Goal: Transaction & Acquisition: Purchase product/service

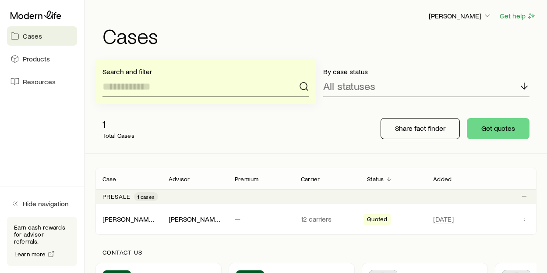
click at [132, 89] on input at bounding box center [206, 86] width 207 height 21
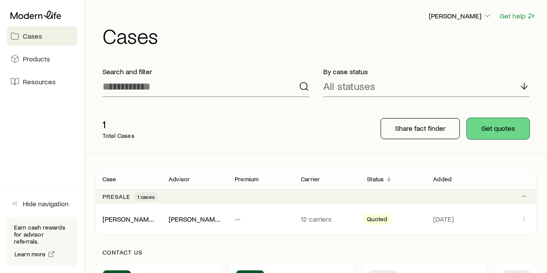
click at [490, 125] on button "Get quotes" at bounding box center [498, 128] width 63 height 21
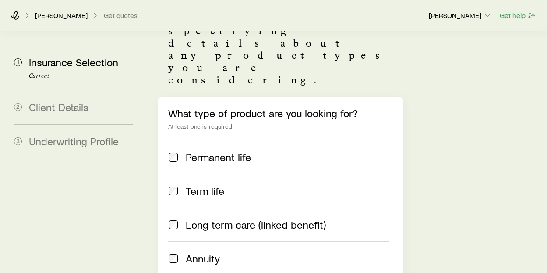
scroll to position [73, 0]
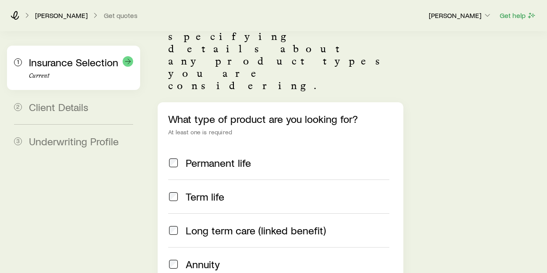
click at [88, 63] on span "Insurance Selection" at bounding box center [73, 62] width 89 height 13
click at [127, 62] on icon at bounding box center [128, 61] width 9 height 9
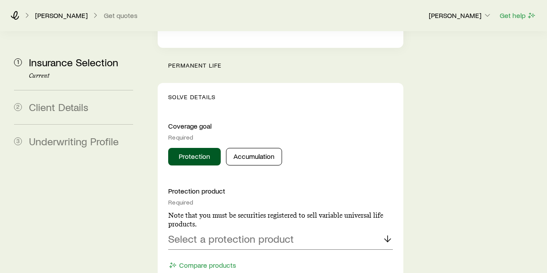
scroll to position [348, 0]
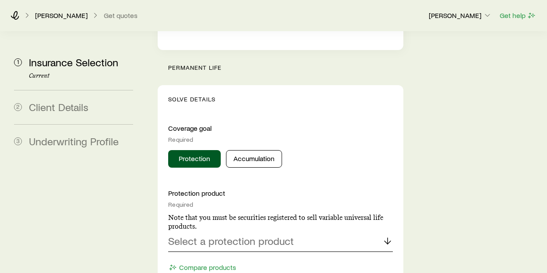
click at [261, 234] on p "Select a protection product" at bounding box center [231, 240] width 126 height 12
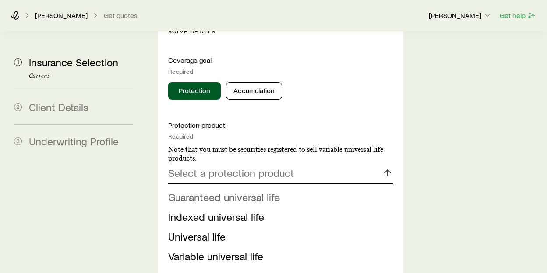
scroll to position [415, 0]
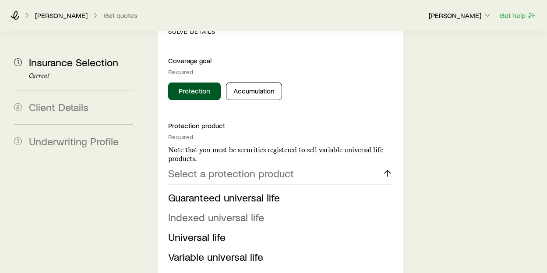
click at [237, 210] on span "Indexed universal life" at bounding box center [216, 216] width 96 height 13
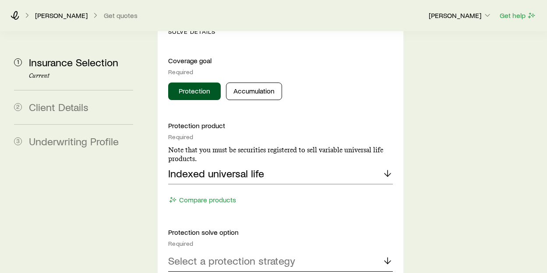
click at [227, 254] on p "Select a protection strategy" at bounding box center [231, 260] width 127 height 12
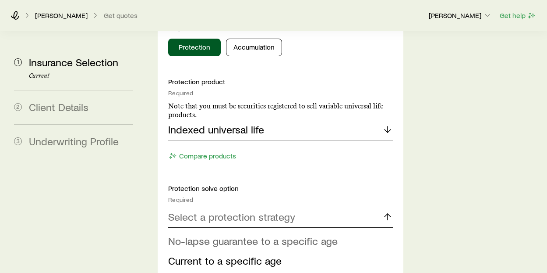
scroll to position [461, 0]
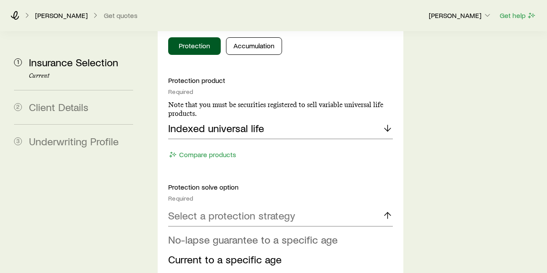
click at [288, 233] on span "No-lapse guarantee to a specific age" at bounding box center [253, 239] width 170 height 13
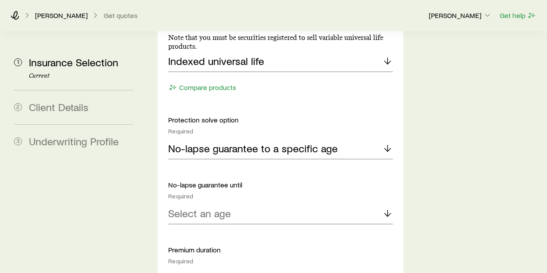
scroll to position [527, 0]
click at [385, 213] on polyline at bounding box center [388, 214] width 6 height 3
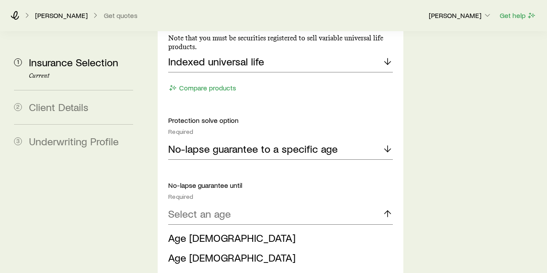
click at [199, 270] on span "Age [DEMOGRAPHIC_DATA]" at bounding box center [232, 276] width 128 height 13
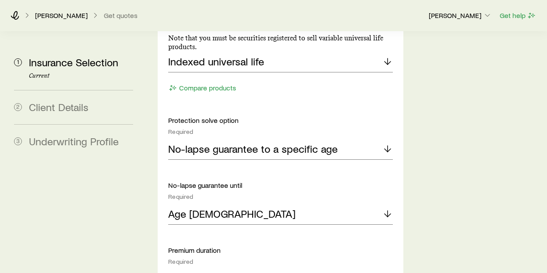
click at [388, 272] on line at bounding box center [388, 278] width 0 height 6
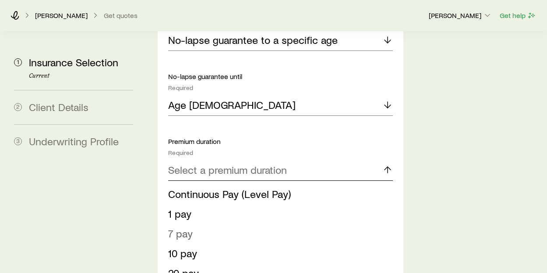
scroll to position [635, 0]
click at [185, 207] on span "1 pay" at bounding box center [179, 213] width 23 height 13
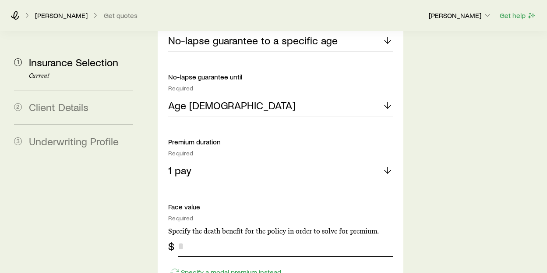
click at [185, 235] on input "tel" at bounding box center [285, 245] width 215 height 21
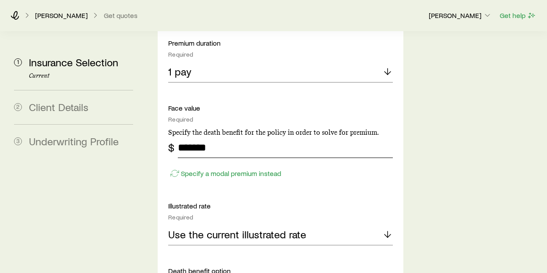
scroll to position [734, 0]
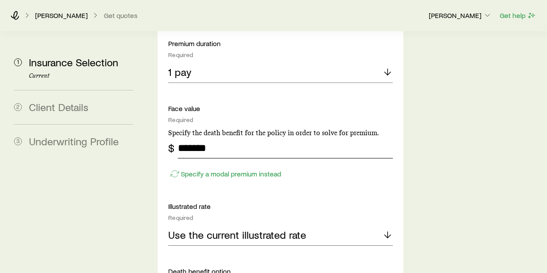
type input "*******"
click at [390, 234] on polyline at bounding box center [388, 235] width 6 height 3
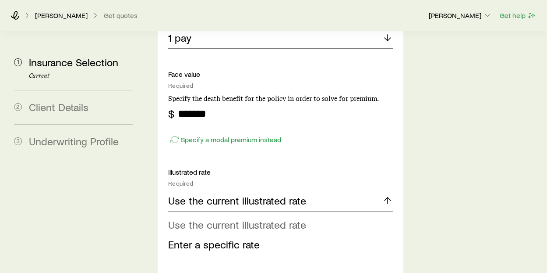
click at [277, 218] on span "Use the current illustrated rate" at bounding box center [237, 224] width 138 height 13
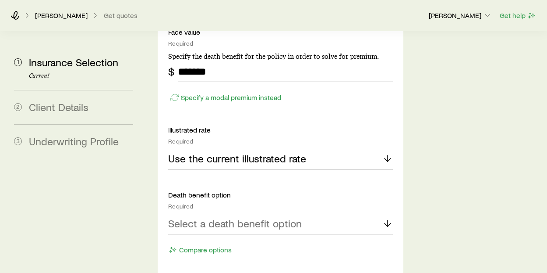
scroll to position [810, 0]
click at [388, 220] on line at bounding box center [388, 223] width 0 height 6
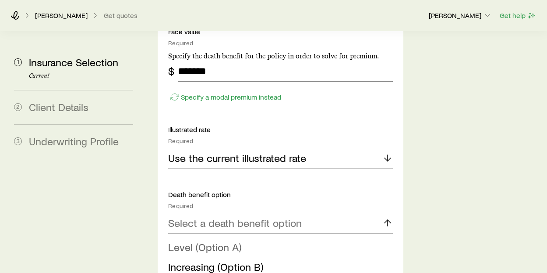
click at [217, 240] on span "Level (Option A)" at bounding box center [204, 246] width 73 height 13
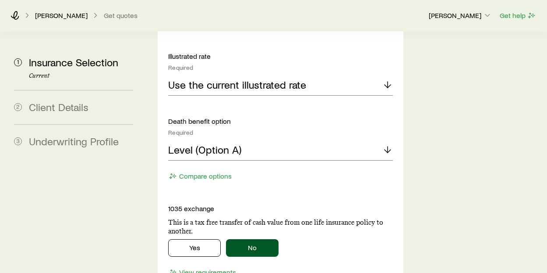
scroll to position [885, 0]
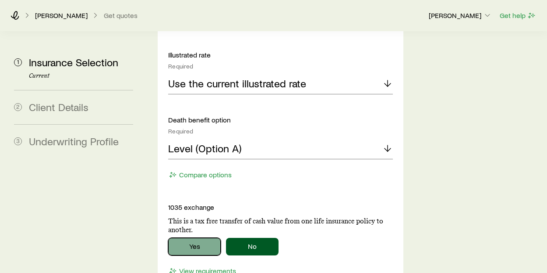
click at [188, 238] on button "Yes" at bounding box center [194, 247] width 53 height 18
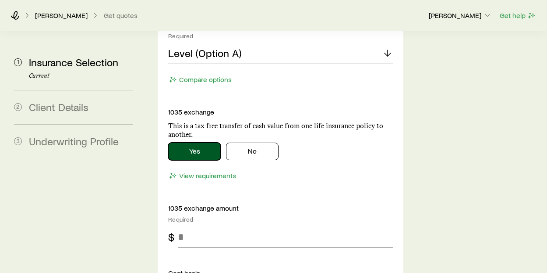
scroll to position [981, 0]
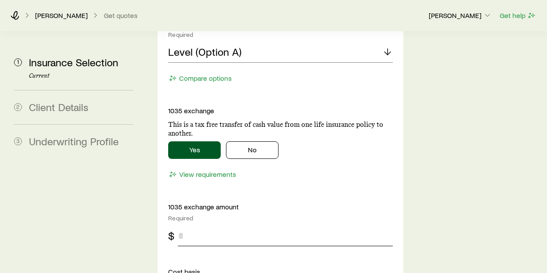
click at [184, 225] on input "tel" at bounding box center [285, 235] width 215 height 21
type input "******"
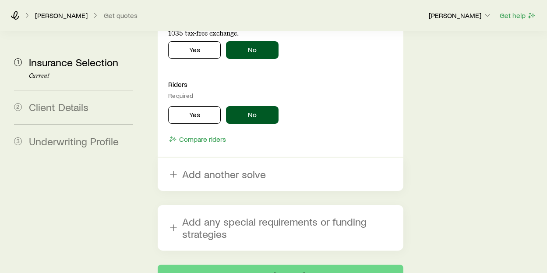
scroll to position [1346, 0]
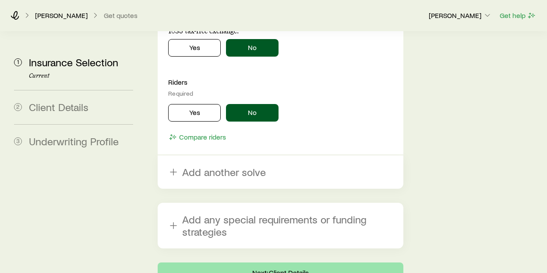
type input "******"
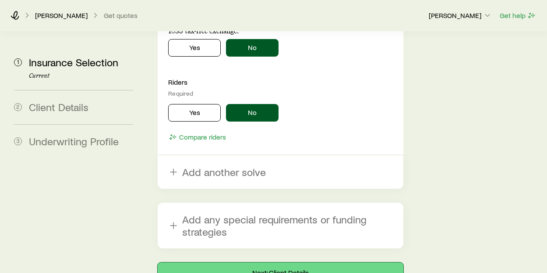
click at [305, 262] on button "Next: Client Details" at bounding box center [280, 272] width 245 height 21
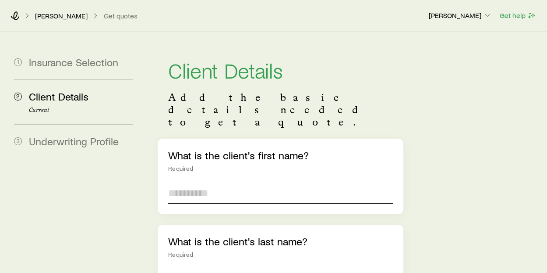
click at [202, 182] on input "text" at bounding box center [280, 192] width 224 height 21
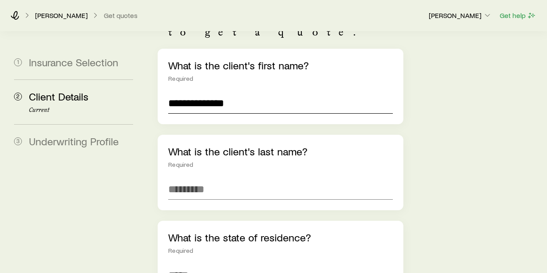
scroll to position [93, 0]
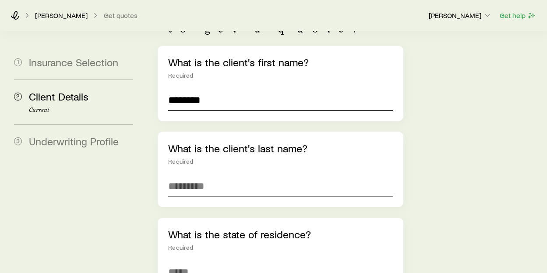
type input "*******"
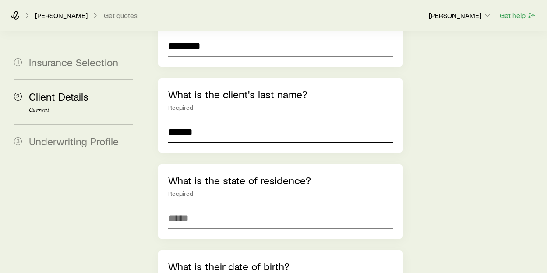
scroll to position [149, 0]
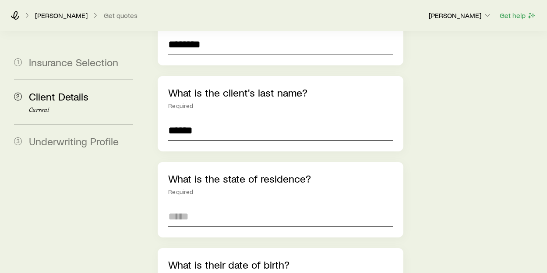
type input "******"
click at [202, 206] on input at bounding box center [280, 216] width 224 height 21
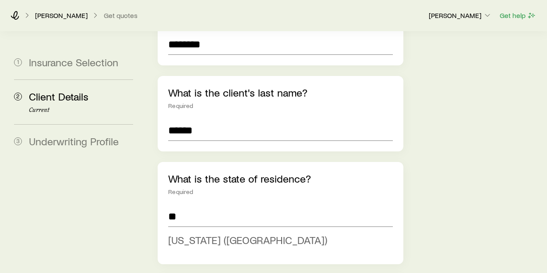
click at [213, 233] on span "[US_STATE] ([GEOGRAPHIC_DATA])" at bounding box center [247, 239] width 159 height 13
type input "**********"
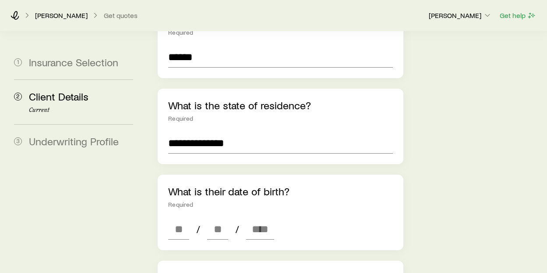
scroll to position [227, 0]
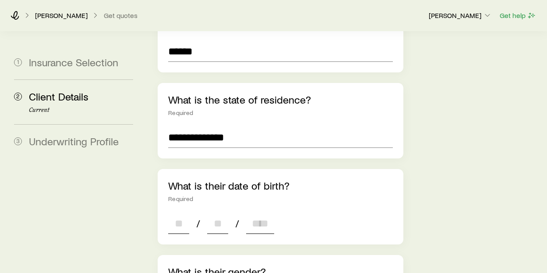
click at [175, 213] on input at bounding box center [178, 223] width 21 height 21
type input "*"
type input "**"
type input "****"
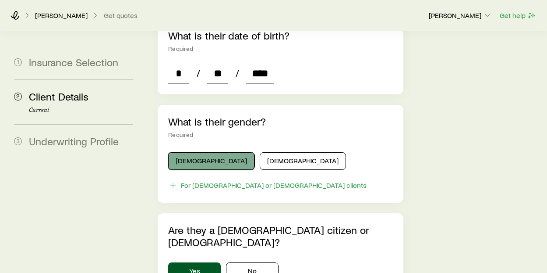
click at [206, 152] on button "[DEMOGRAPHIC_DATA]" at bounding box center [211, 161] width 86 height 18
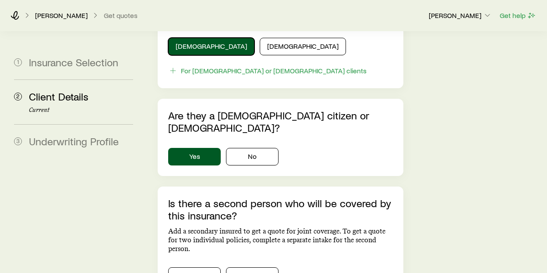
scroll to position [493, 0]
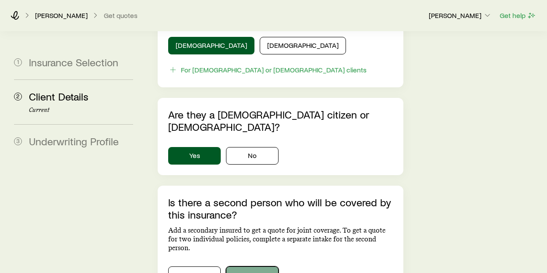
click at [250, 266] on button "No" at bounding box center [252, 275] width 53 height 18
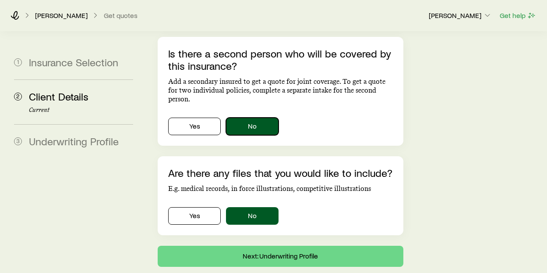
scroll to position [658, 0]
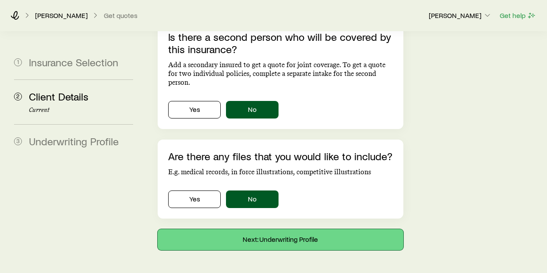
click at [292, 229] on button "Next: Underwriting Profile" at bounding box center [280, 239] width 245 height 21
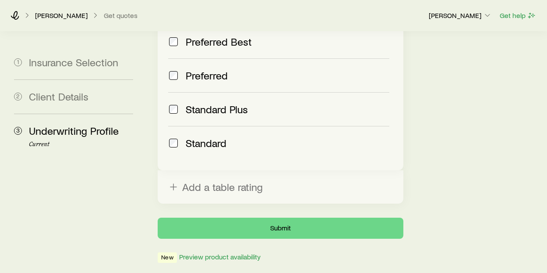
scroll to position [453, 0]
click at [305, 217] on button "Submit" at bounding box center [280, 227] width 245 height 21
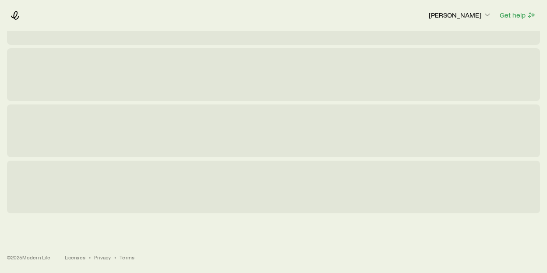
scroll to position [0, 0]
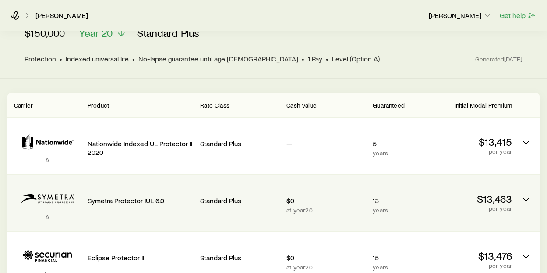
scroll to position [91, 0]
click at [525, 199] on icon "Permanent quotes" at bounding box center [526, 199] width 11 height 11
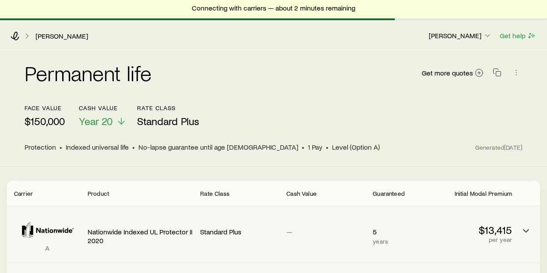
scroll to position [0, 0]
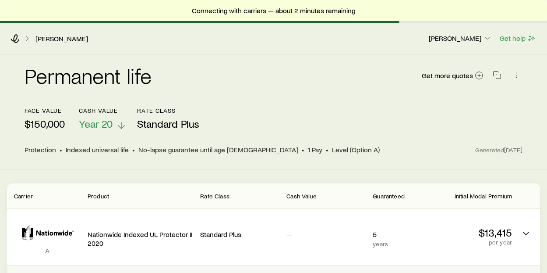
click at [121, 126] on icon at bounding box center [121, 125] width 11 height 11
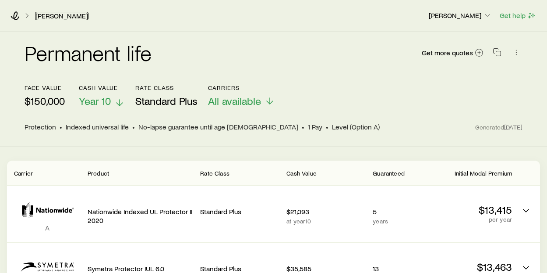
click at [52, 17] on link "[PERSON_NAME]" at bounding box center [61, 16] width 53 height 8
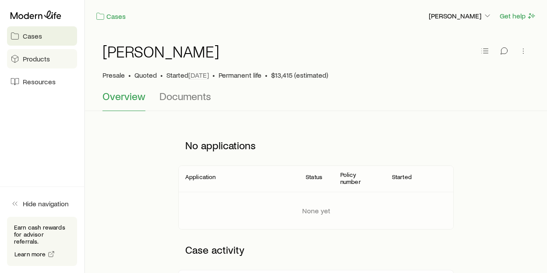
click at [38, 64] on link "Products" at bounding box center [42, 58] width 70 height 19
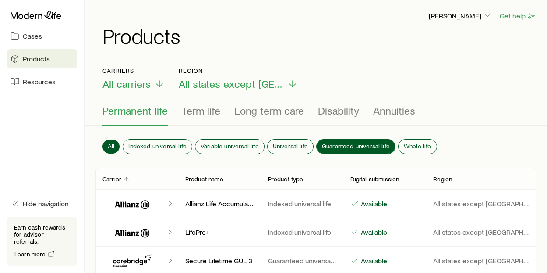
click at [347, 149] on span "Guaranteed universal life" at bounding box center [356, 145] width 68 height 7
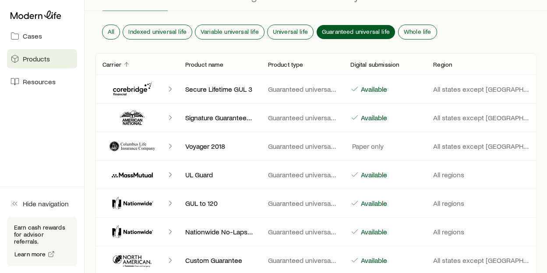
scroll to position [115, 0]
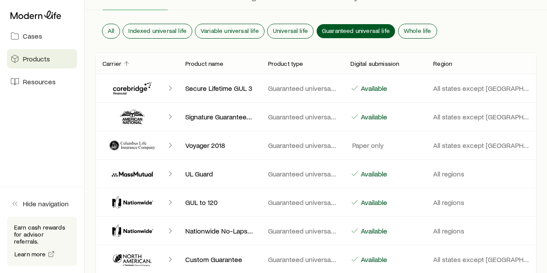
click at [238, 92] on p "Secure Lifetime GUL 3" at bounding box center [219, 88] width 69 height 9
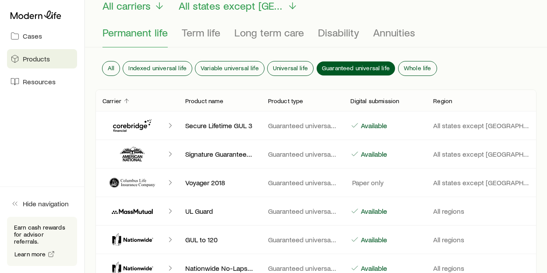
scroll to position [78, 0]
click at [348, 67] on span "Guaranteed universal life" at bounding box center [356, 68] width 68 height 7
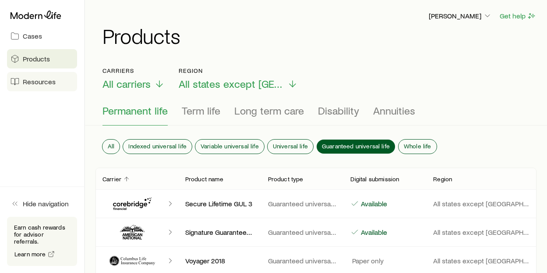
click at [34, 82] on span "Resources" at bounding box center [39, 81] width 33 height 9
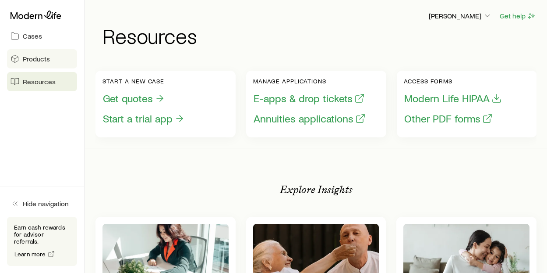
click at [34, 58] on span "Products" at bounding box center [36, 58] width 27 height 9
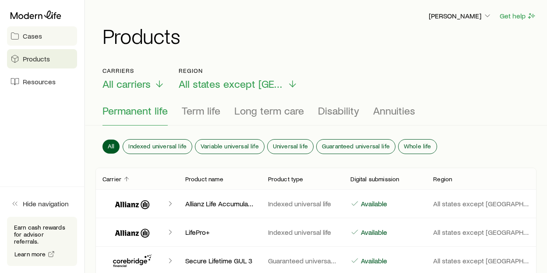
click at [36, 38] on span "Cases" at bounding box center [32, 36] width 19 height 9
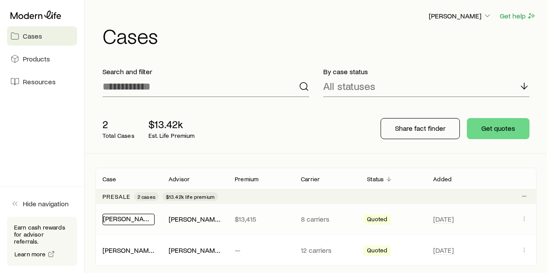
click at [120, 216] on link "[PERSON_NAME]" at bounding box center [129, 218] width 53 height 8
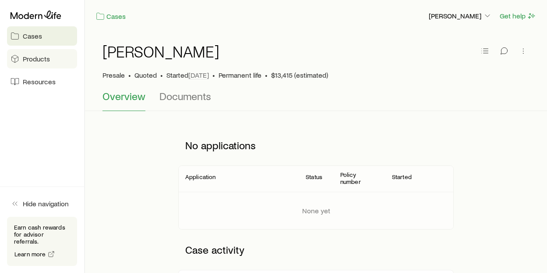
click at [34, 57] on span "Products" at bounding box center [36, 58] width 27 height 9
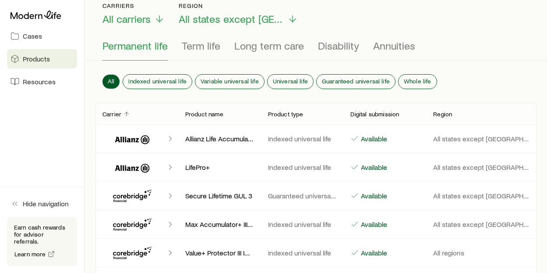
scroll to position [66, 0]
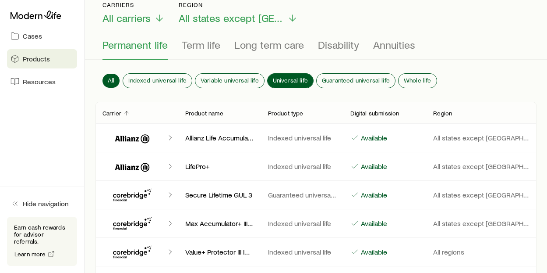
click at [284, 85] on button "Universal life" at bounding box center [291, 81] width 46 height 14
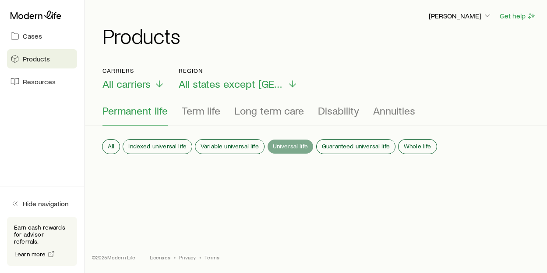
scroll to position [0, 0]
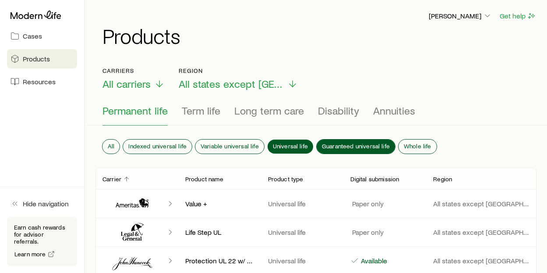
click at [335, 146] on span "Guaranteed universal life" at bounding box center [356, 145] width 68 height 7
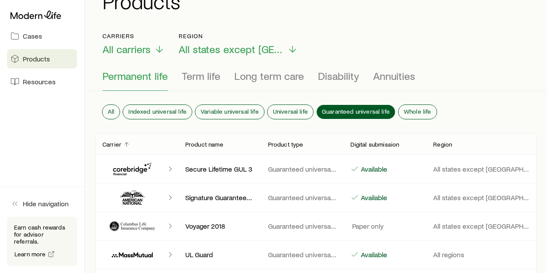
scroll to position [73, 0]
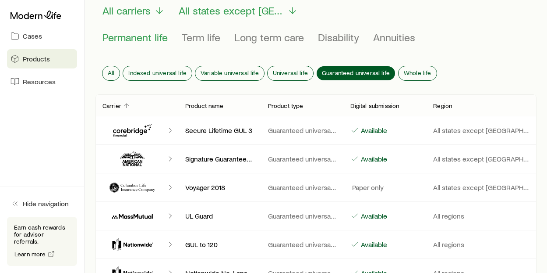
click at [145, 243] on icon "Client cases" at bounding box center [139, 244] width 30 height 4
click at [169, 244] on icon "Client cases" at bounding box center [170, 244] width 9 height 9
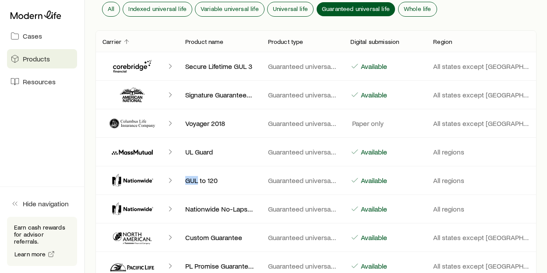
scroll to position [0, 0]
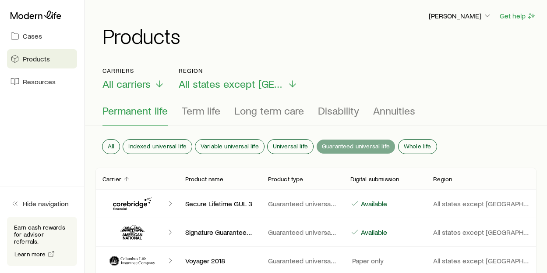
click at [343, 149] on span "Guaranteed universal life" at bounding box center [356, 145] width 68 height 7
click at [287, 87] on icon at bounding box center [292, 85] width 11 height 11
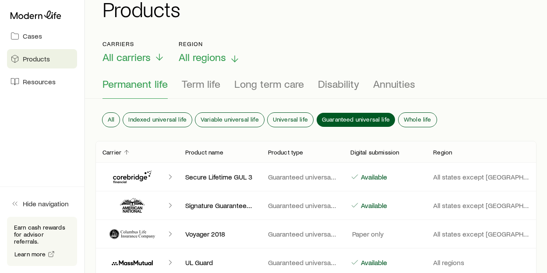
scroll to position [20, 0]
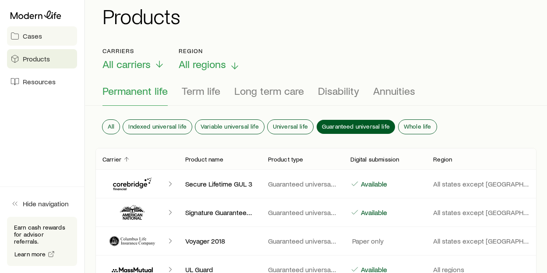
click at [29, 34] on span "Cases" at bounding box center [32, 36] width 19 height 9
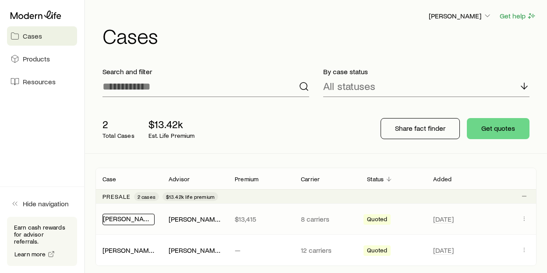
click at [133, 217] on link "[PERSON_NAME]" at bounding box center [129, 218] width 53 height 8
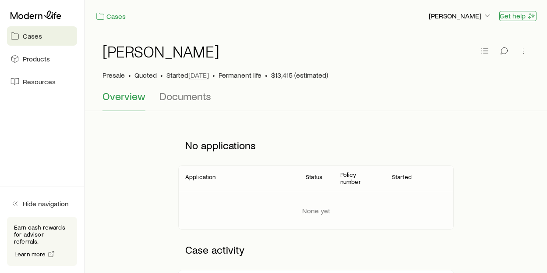
click at [511, 14] on button "Get help" at bounding box center [518, 16] width 37 height 10
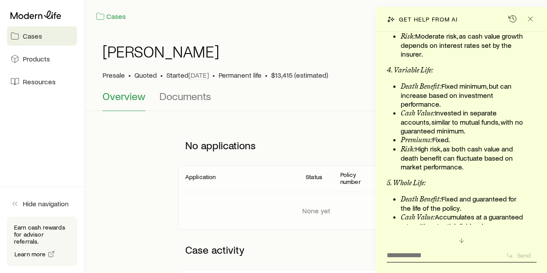
scroll to position [5794, 0]
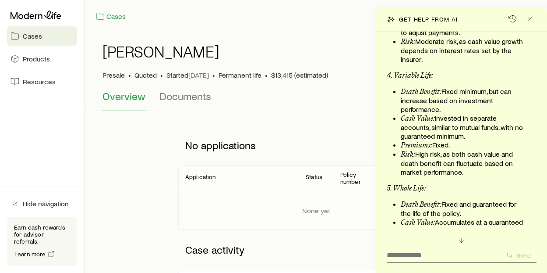
click at [30, 37] on span "Cases" at bounding box center [32, 36] width 19 height 9
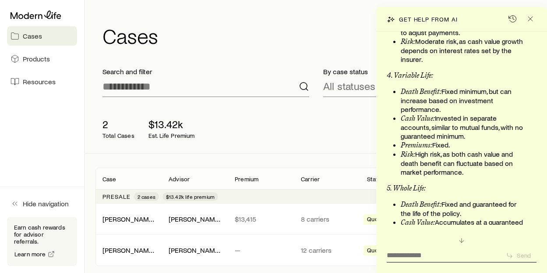
click at [334, 34] on h1 "Cases" at bounding box center [320, 35] width 434 height 21
click at [531, 18] on icon "Close" at bounding box center [530, 18] width 9 height 9
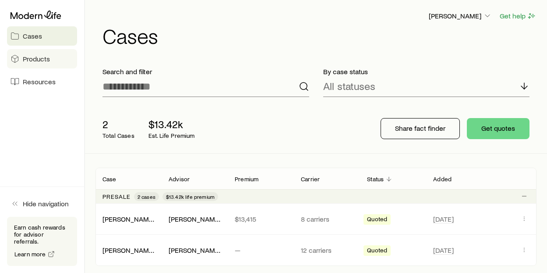
click at [31, 59] on span "Products" at bounding box center [36, 58] width 27 height 9
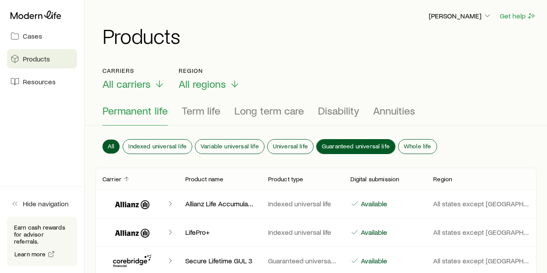
click at [338, 147] on span "Guaranteed universal life" at bounding box center [356, 145] width 68 height 7
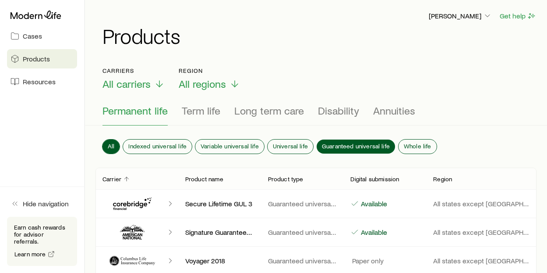
click at [110, 143] on span "All" at bounding box center [111, 145] width 7 height 7
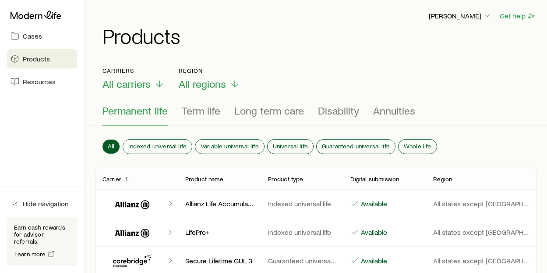
click at [171, 203] on polyline "Client cases" at bounding box center [170, 203] width 2 height 4
click at [471, 15] on p "[PERSON_NAME]" at bounding box center [460, 15] width 63 height 9
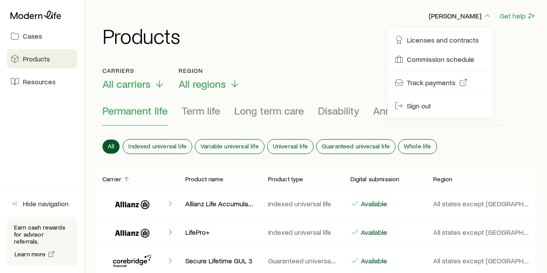
click at [309, 74] on div "Carriers All carriers Region All regions" at bounding box center [316, 78] width 427 height 23
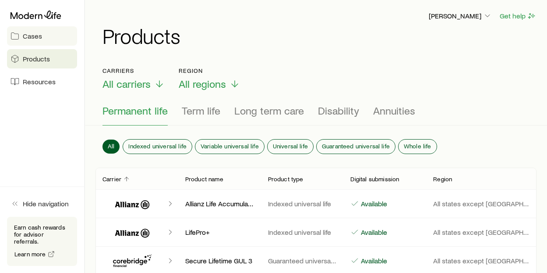
click at [31, 37] on span "Cases" at bounding box center [32, 36] width 19 height 9
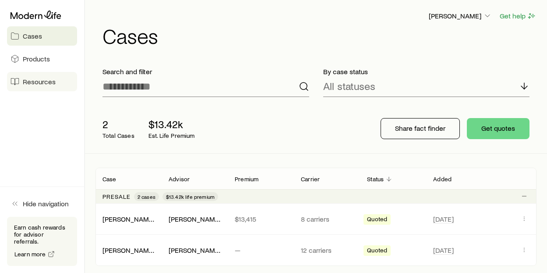
click at [35, 85] on link "Resources" at bounding box center [42, 81] width 70 height 19
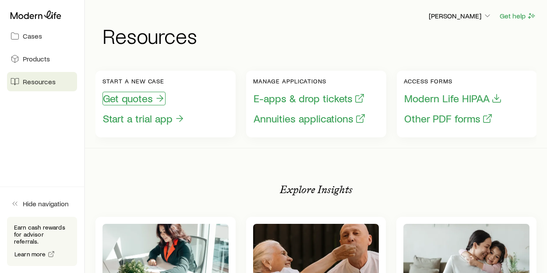
click at [148, 97] on button "Get quotes" at bounding box center [134, 99] width 63 height 14
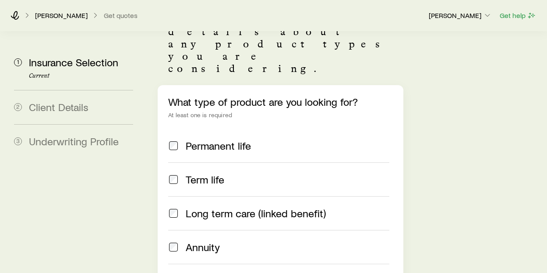
scroll to position [86, 0]
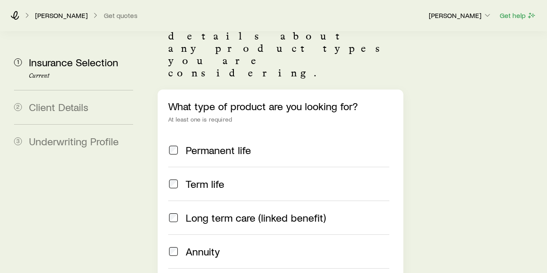
click at [58, 17] on p "[PERSON_NAME]" at bounding box center [61, 15] width 53 height 9
click at [27, 16] on icon at bounding box center [27, 15] width 9 height 9
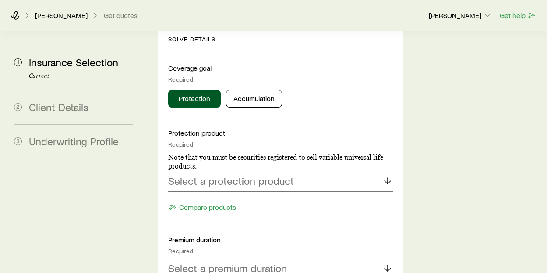
scroll to position [408, 0]
click at [386, 175] on icon at bounding box center [388, 180] width 11 height 11
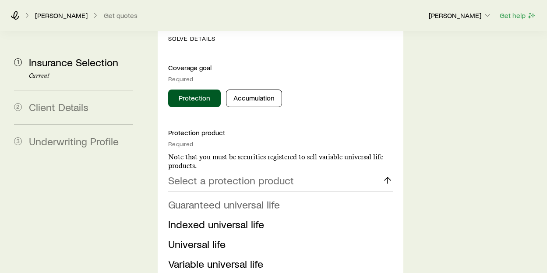
click at [244, 198] on span "Guaranteed universal life" at bounding box center [224, 204] width 112 height 13
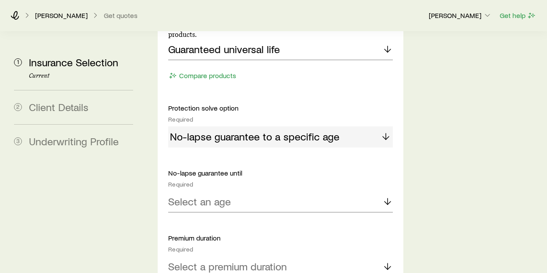
scroll to position [545, 0]
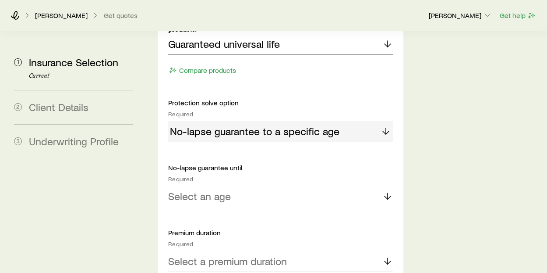
click at [385, 196] on polyline at bounding box center [388, 197] width 6 height 3
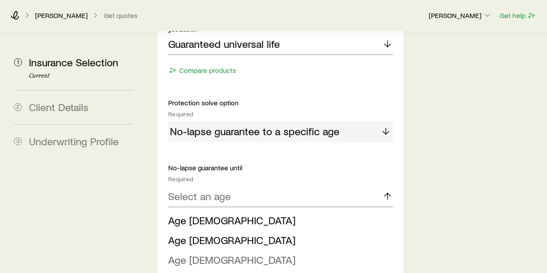
click at [189, 253] on span "Age [DEMOGRAPHIC_DATA]" at bounding box center [232, 259] width 128 height 13
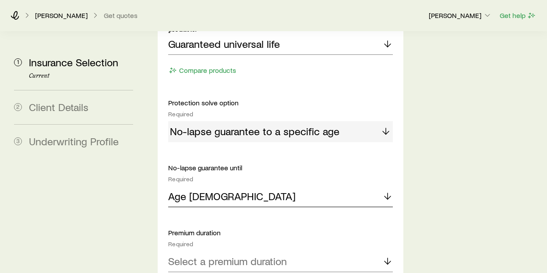
click at [389, 196] on polyline at bounding box center [388, 197] width 6 height 3
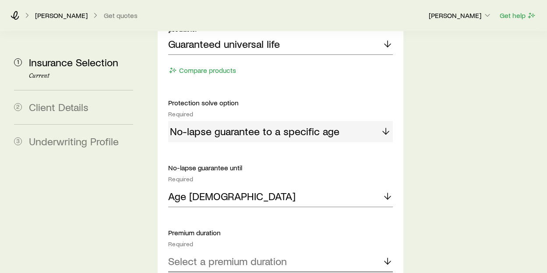
click at [387, 261] on polyline at bounding box center [388, 262] width 6 height 3
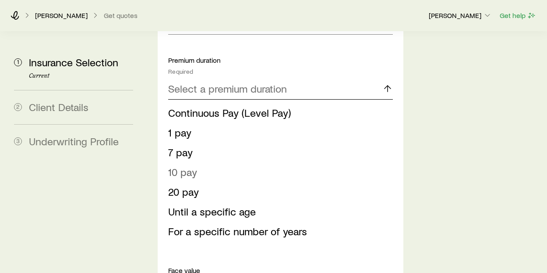
scroll to position [651, 0]
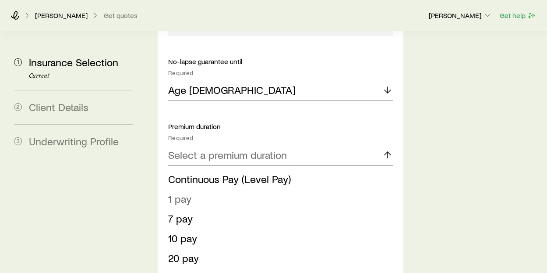
click at [180, 192] on span "1 pay" at bounding box center [179, 198] width 23 height 13
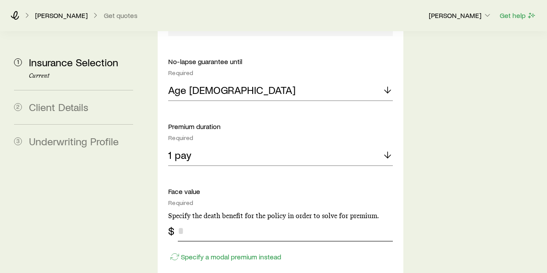
click at [185, 220] on input "tel" at bounding box center [285, 230] width 215 height 21
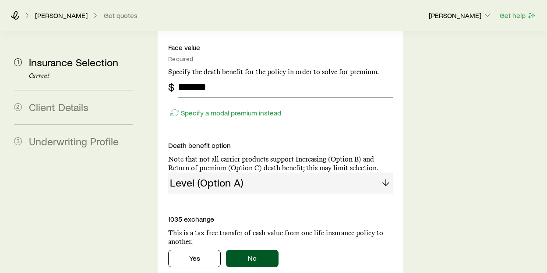
scroll to position [811, 0]
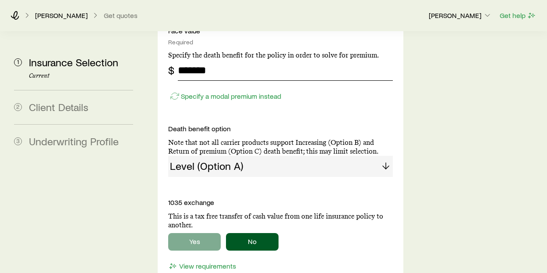
type input "*******"
click at [207, 233] on button "Yes" at bounding box center [194, 242] width 53 height 18
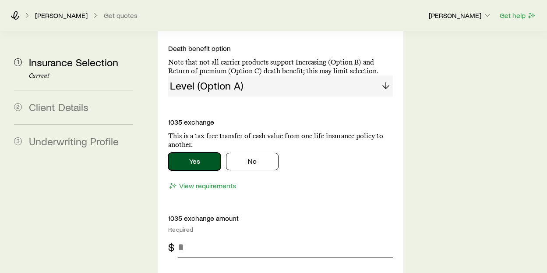
scroll to position [895, 0]
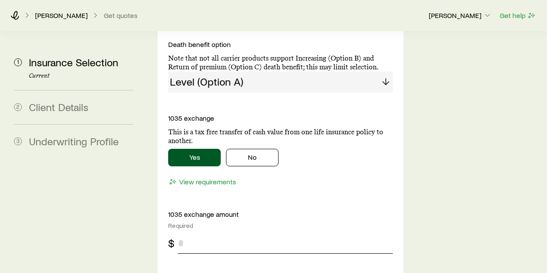
click at [185, 232] on input "tel" at bounding box center [285, 242] width 215 height 21
type input "******"
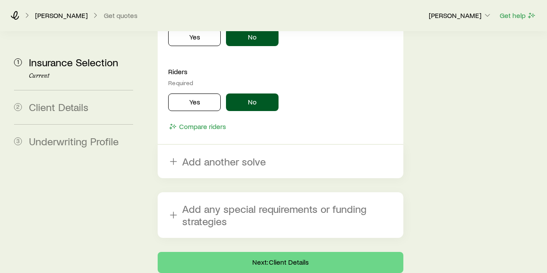
scroll to position [1288, 0]
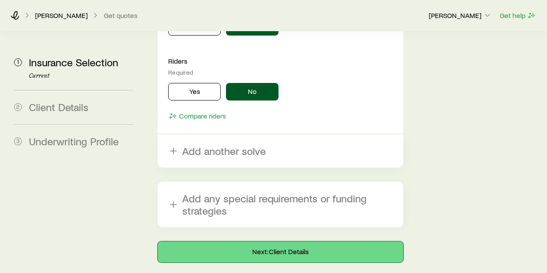
click at [301, 241] on button "Next: Client Details" at bounding box center [280, 251] width 245 height 21
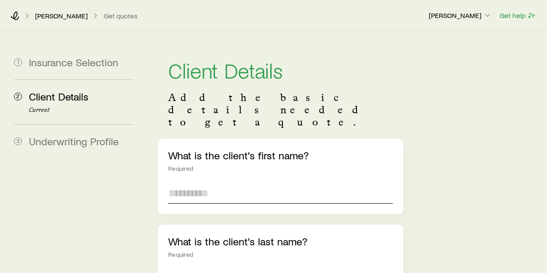
click at [185, 182] on input "text" at bounding box center [280, 192] width 224 height 21
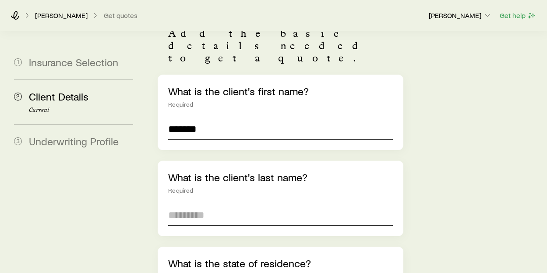
type input "*******"
click at [189, 204] on input "text" at bounding box center [280, 214] width 224 height 21
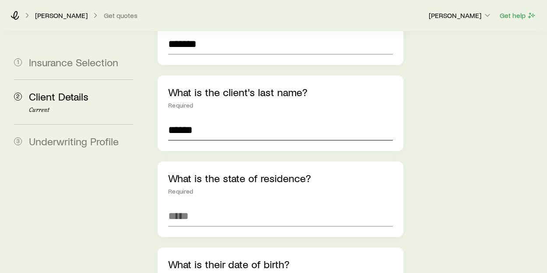
scroll to position [151, 0]
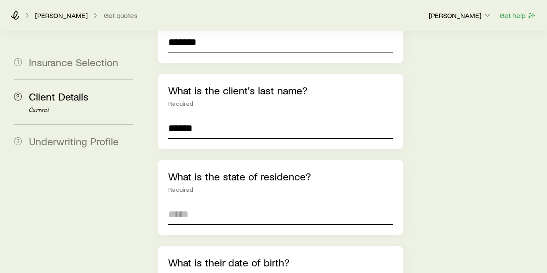
type input "******"
click at [204, 203] on input at bounding box center [280, 213] width 224 height 21
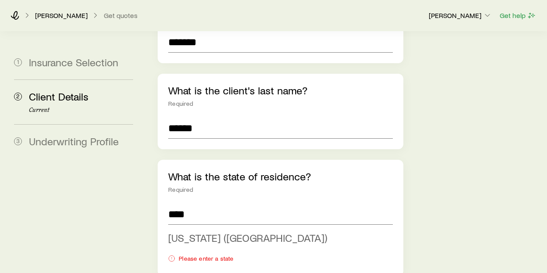
click at [221, 231] on span "[US_STATE] ([GEOGRAPHIC_DATA])" at bounding box center [247, 237] width 159 height 13
type input "**********"
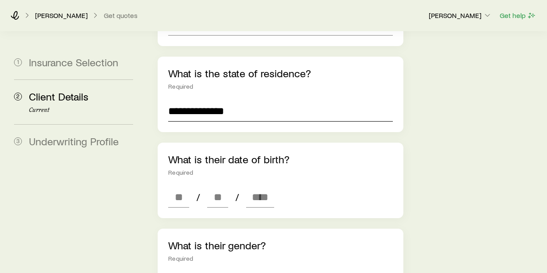
scroll to position [253, 0]
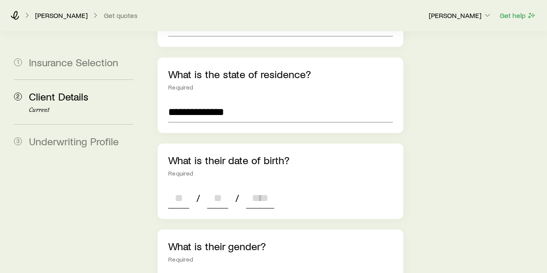
click at [177, 187] on input at bounding box center [178, 197] width 21 height 21
type input "*"
type input "**"
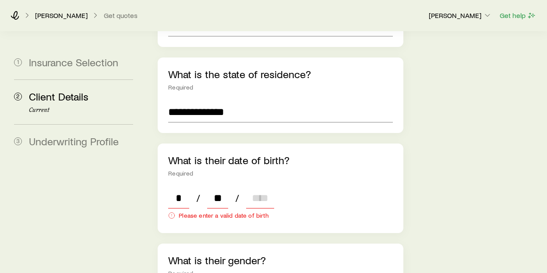
click at [256, 187] on input at bounding box center [260, 197] width 28 height 21
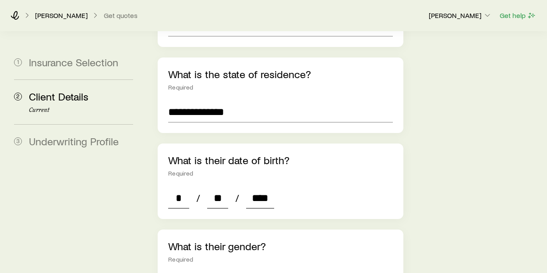
type input "****"
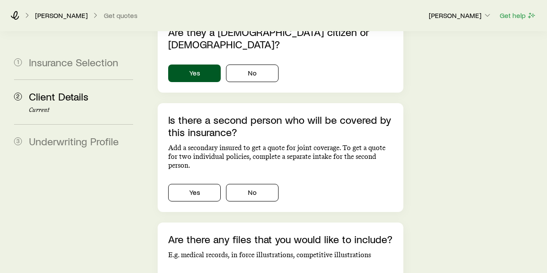
scroll to position [575, 0]
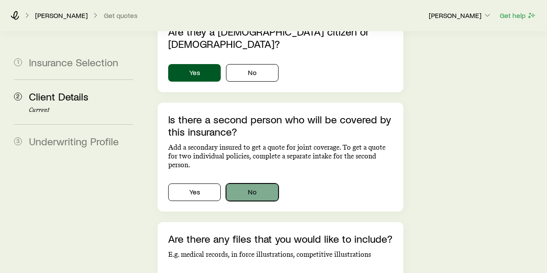
click at [270, 183] on button "No" at bounding box center [252, 192] width 53 height 18
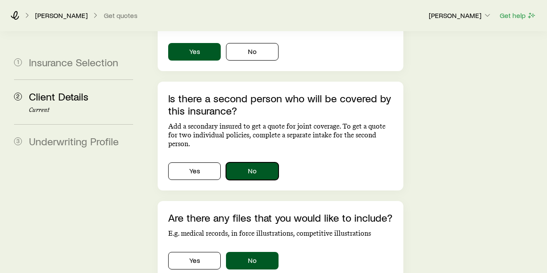
scroll to position [614, 0]
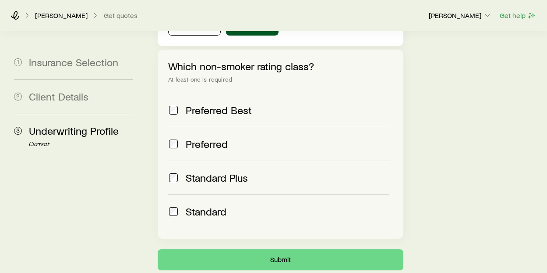
scroll to position [408, 0]
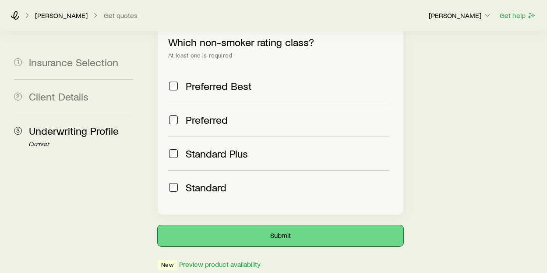
click at [297, 225] on button "Submit" at bounding box center [280, 235] width 245 height 21
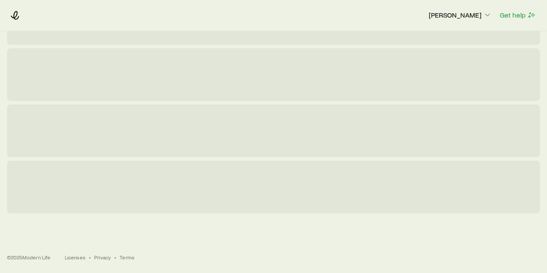
scroll to position [0, 0]
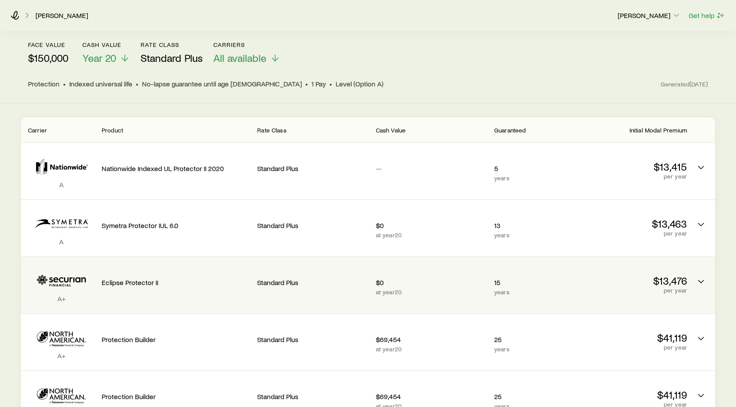
scroll to position [57, 0]
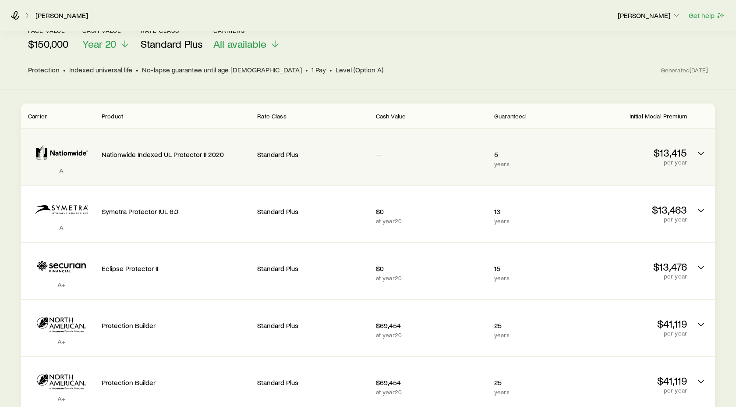
click at [188, 163] on div "Nationwide Indexed UL Protector II 2020" at bounding box center [176, 152] width 149 height 33
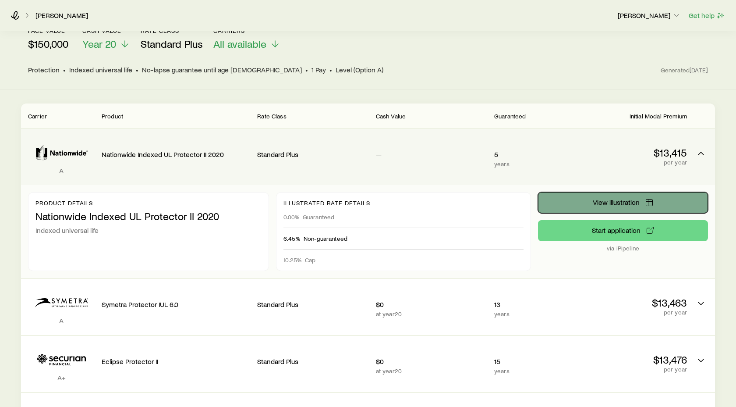
click at [573, 198] on button "View illustration" at bounding box center [623, 202] width 170 height 21
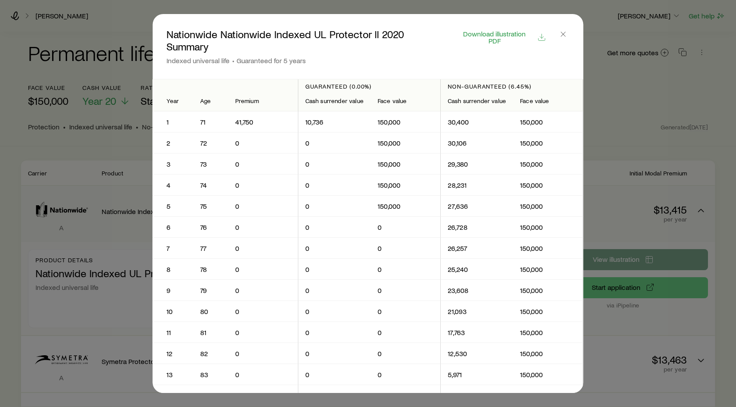
scroll to position [0, 0]
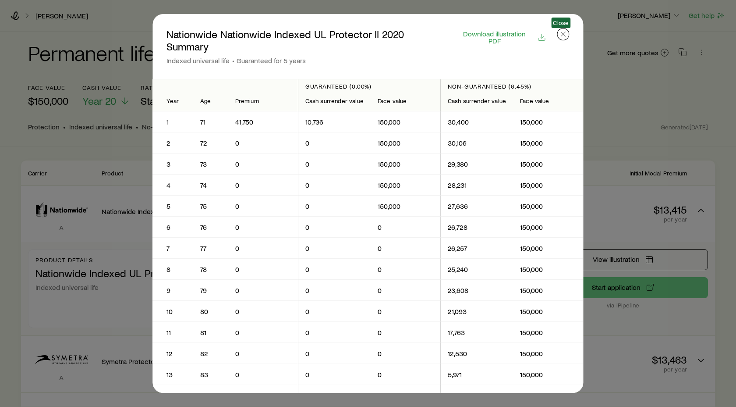
click at [562, 33] on icon "button" at bounding box center [563, 34] width 9 height 9
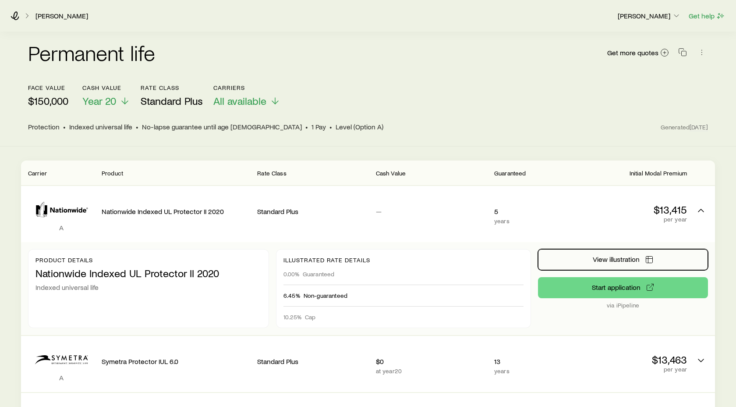
scroll to position [57, 0]
